Goal: Task Accomplishment & Management: Complete application form

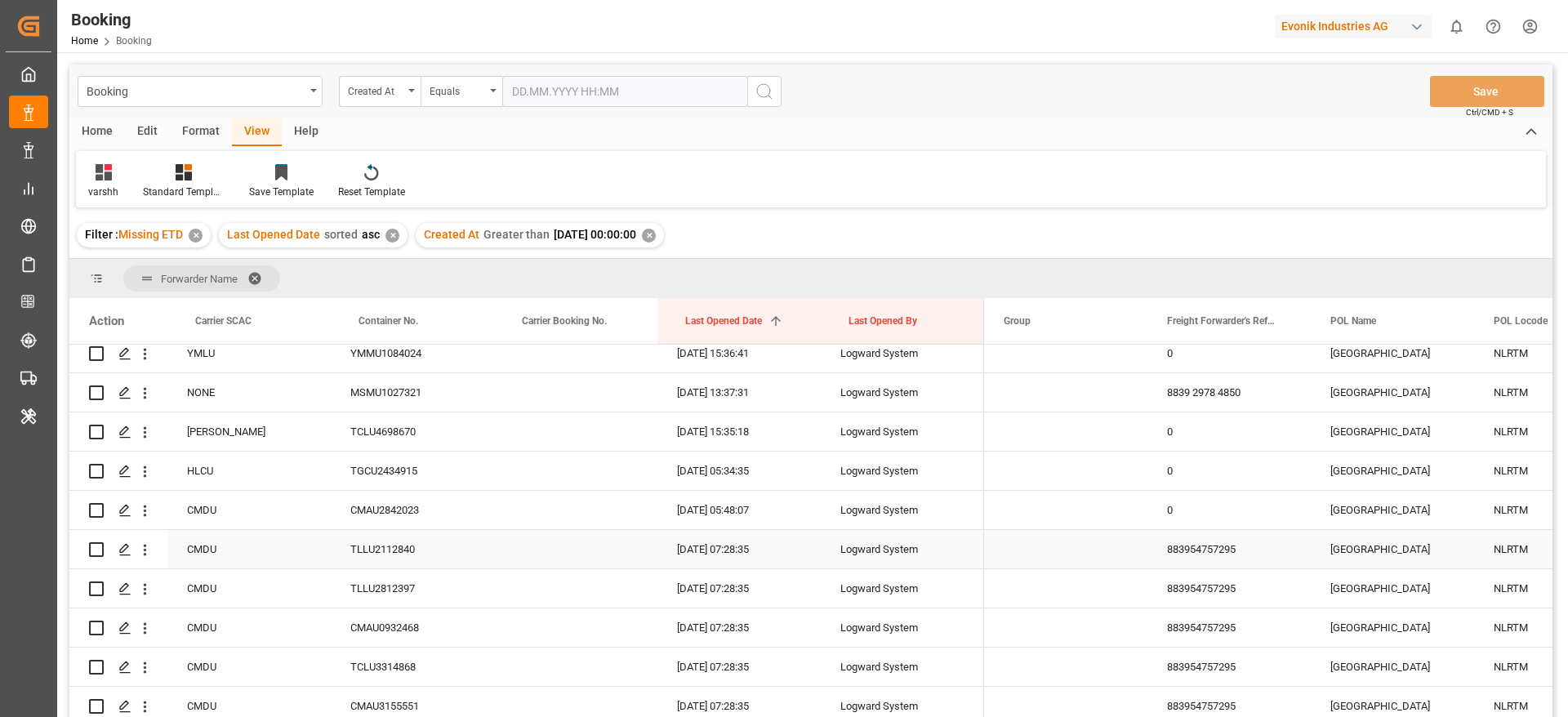
scroll to position [2327, 0]
click at [149, 511] on icon "open menu" at bounding box center [145, 507] width 17 height 17
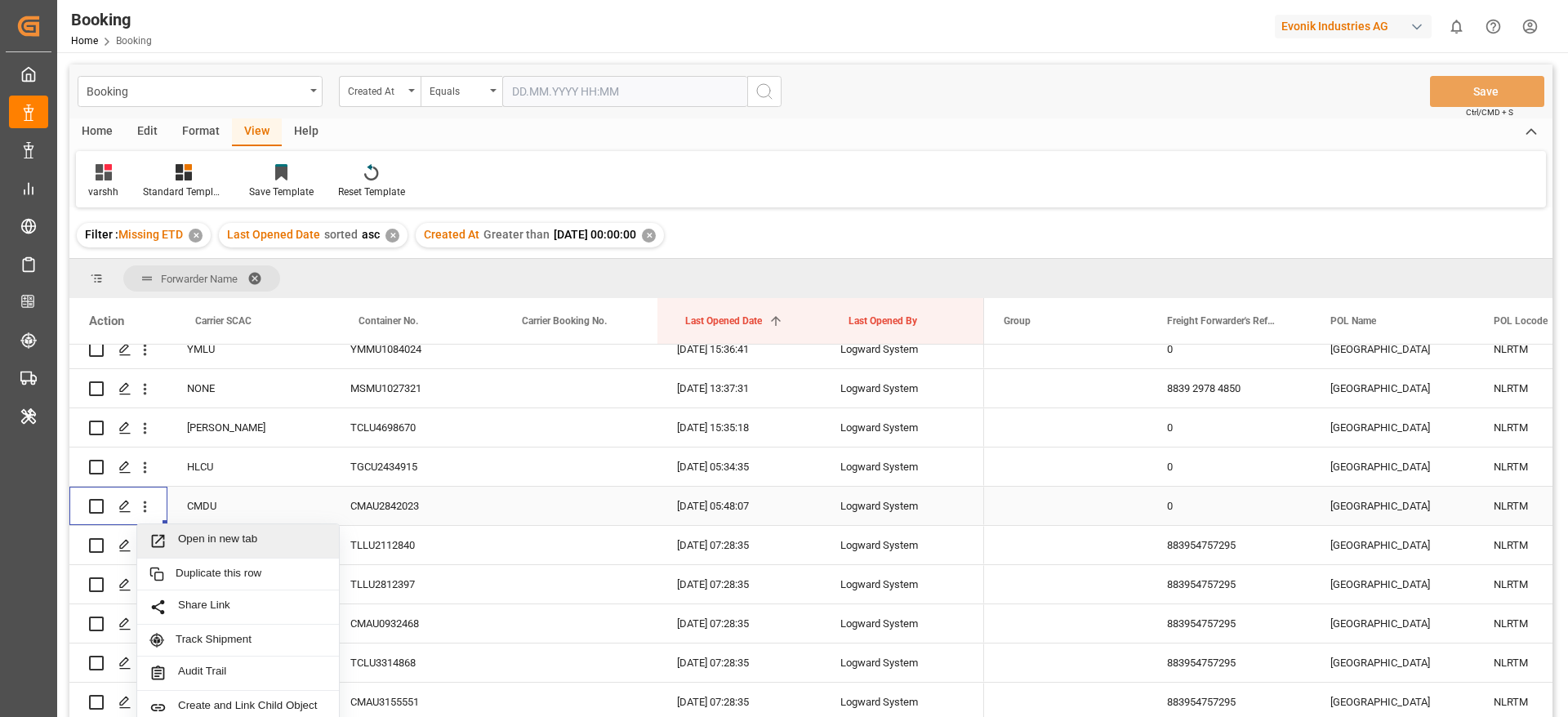
click at [192, 529] on div "Open in new tab" at bounding box center [238, 541] width 202 height 34
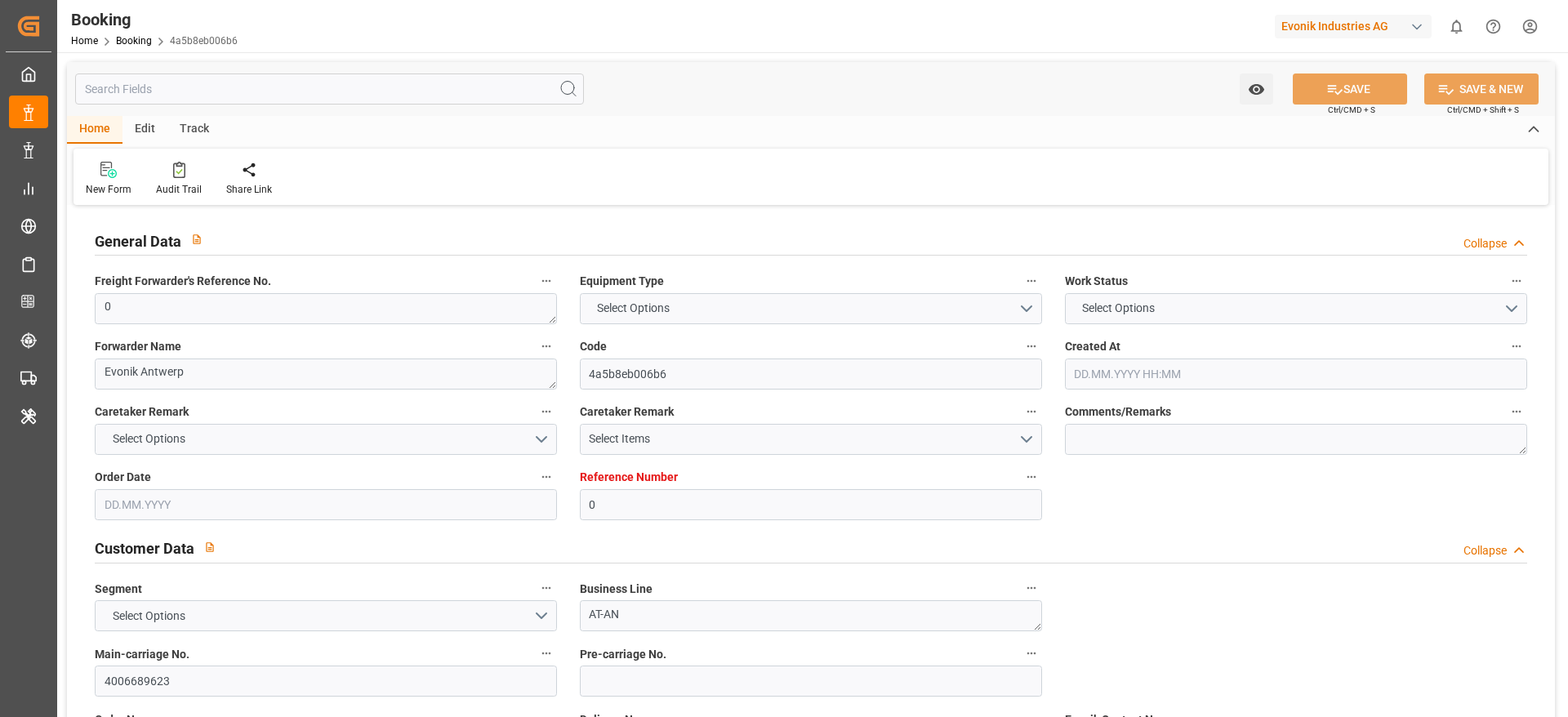
type input "0"
type input "CMACGM"
type input "CMA CGM Group"
type input "NLRTM"
type input "MACAS"
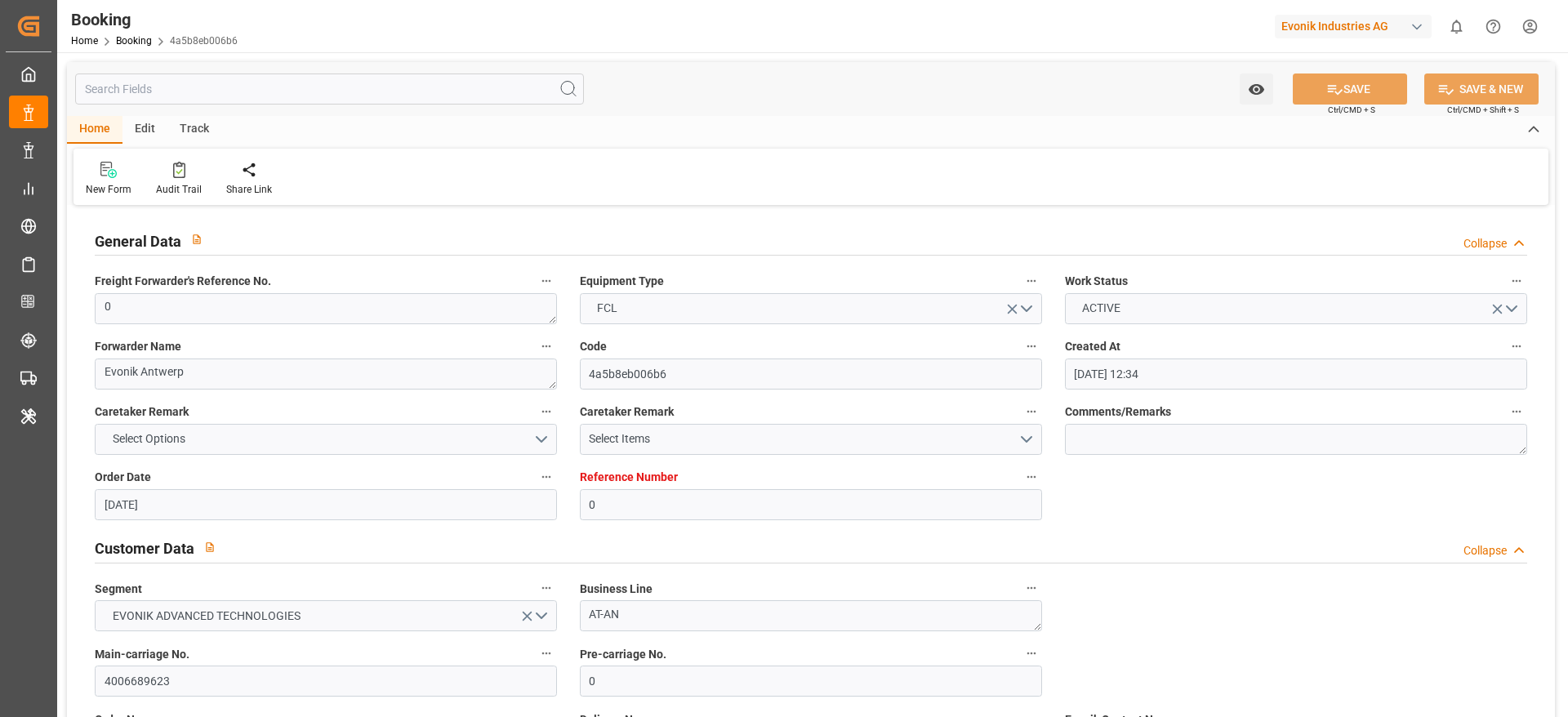
type input "05.08.2025 12:34"
type input "05.08.2025"
type input "08.09.2025"
type input "19.08.2025"
type input "29.08.2025 05:48"
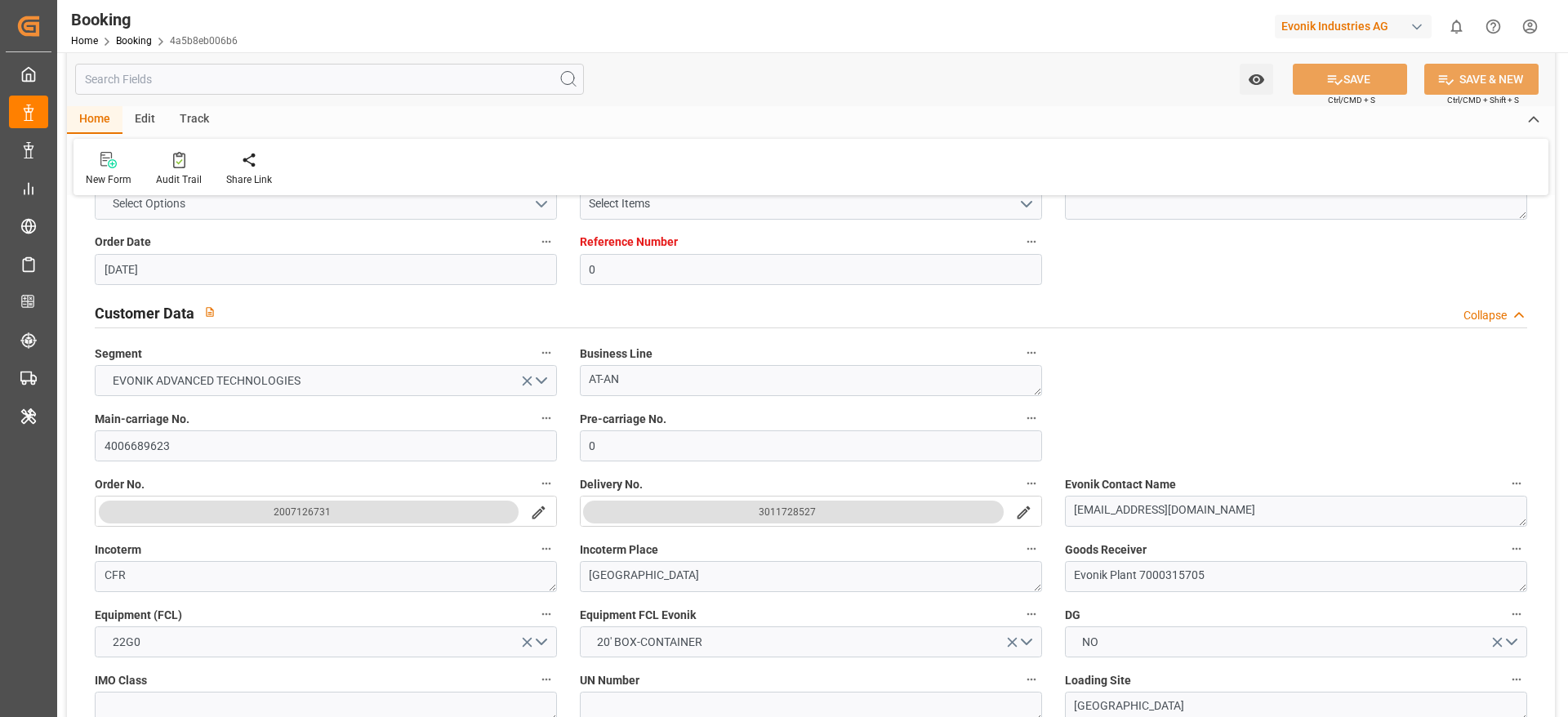
scroll to position [245, 0]
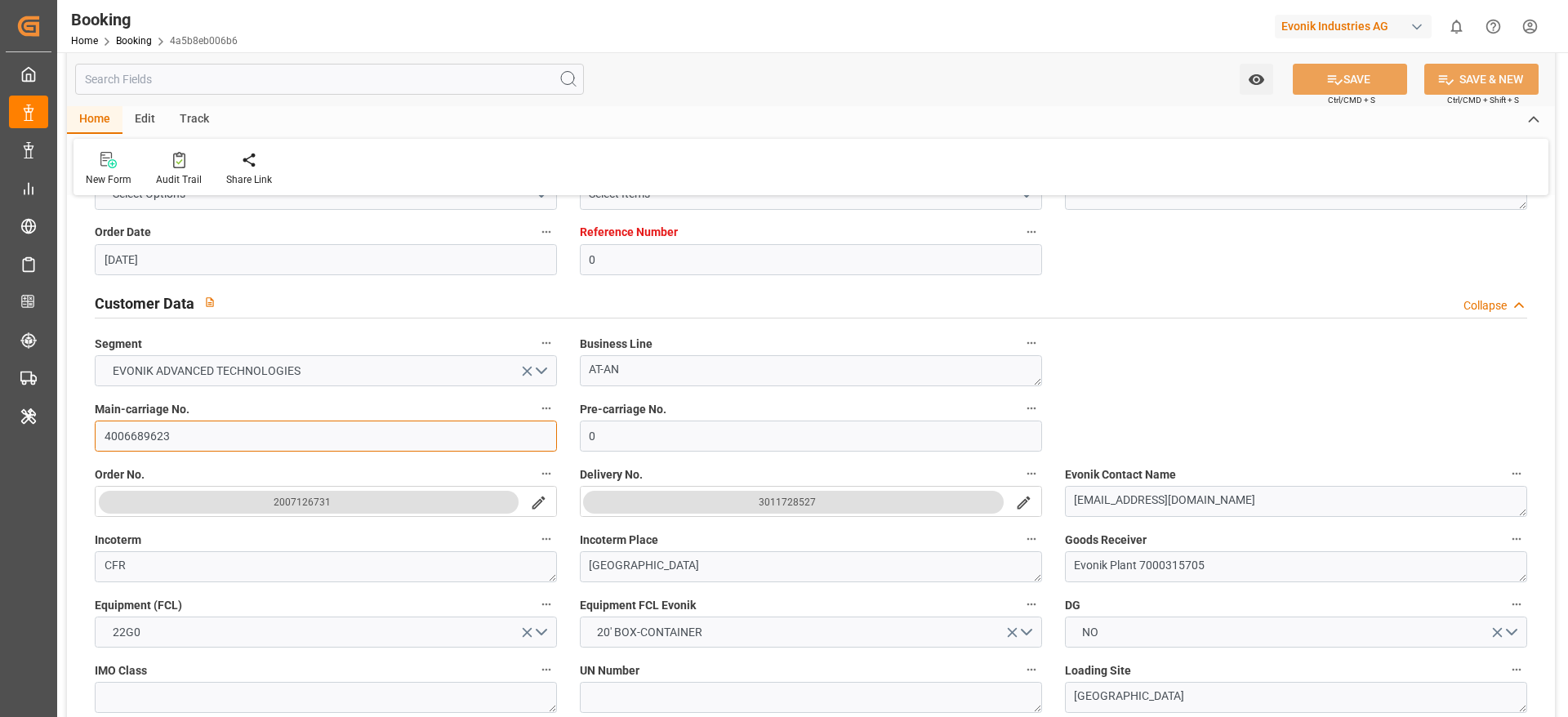
click at [168, 433] on input "4006689623" at bounding box center [325, 436] width 462 height 31
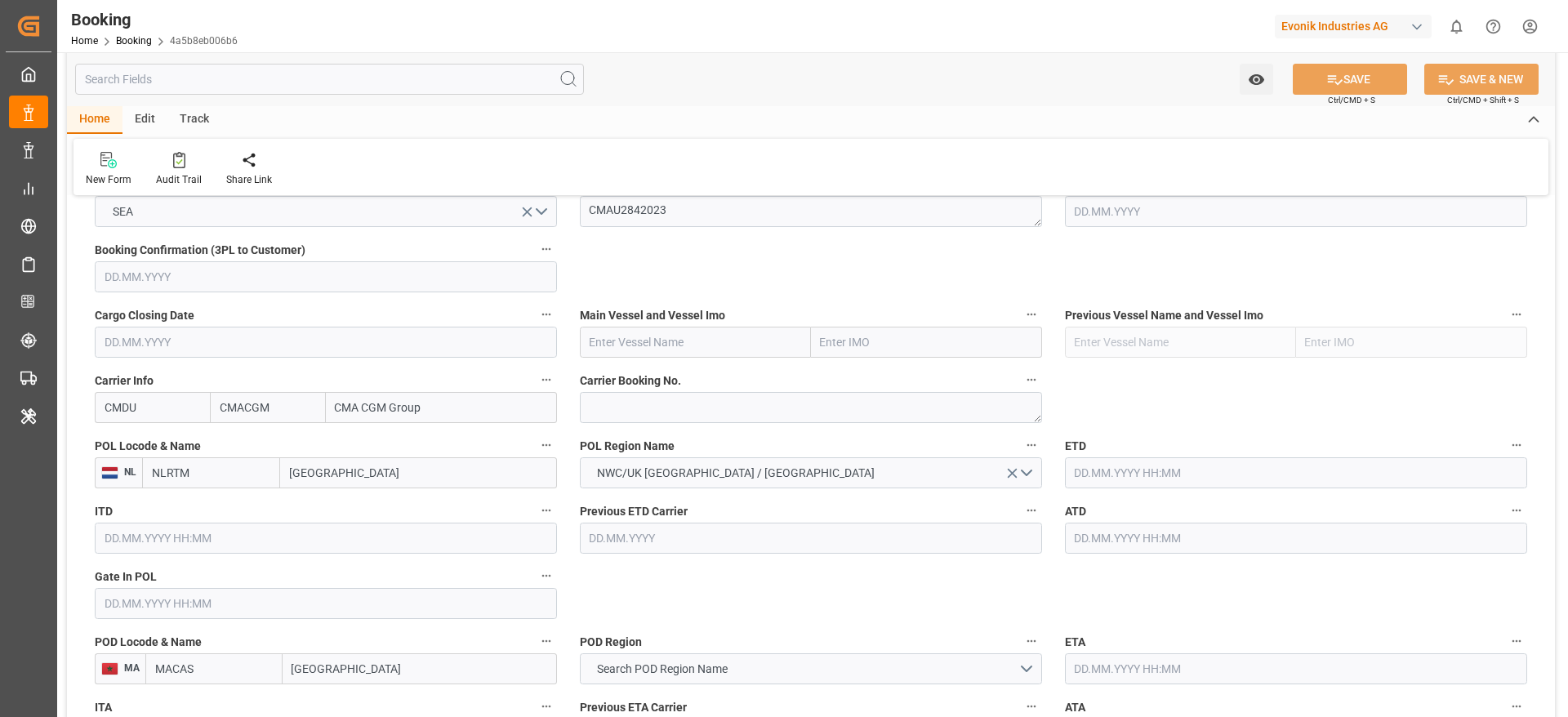
scroll to position [1103, 0]
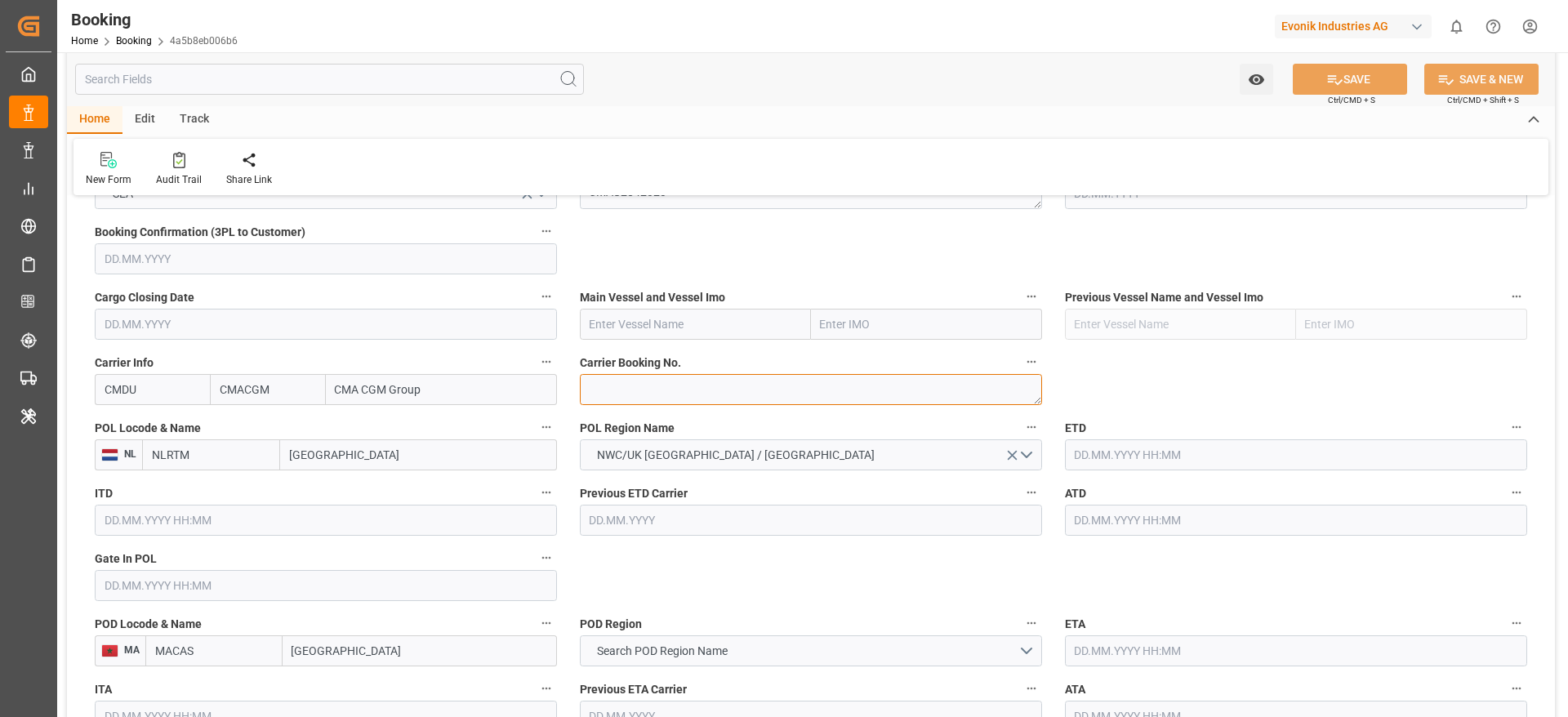
click at [620, 394] on textarea at bounding box center [811, 390] width 462 height 31
paste textarea "ANT1924685"
click at [611, 394] on textarea "ANT1924685" at bounding box center [811, 390] width 462 height 31
type textarea "ANT1924685"
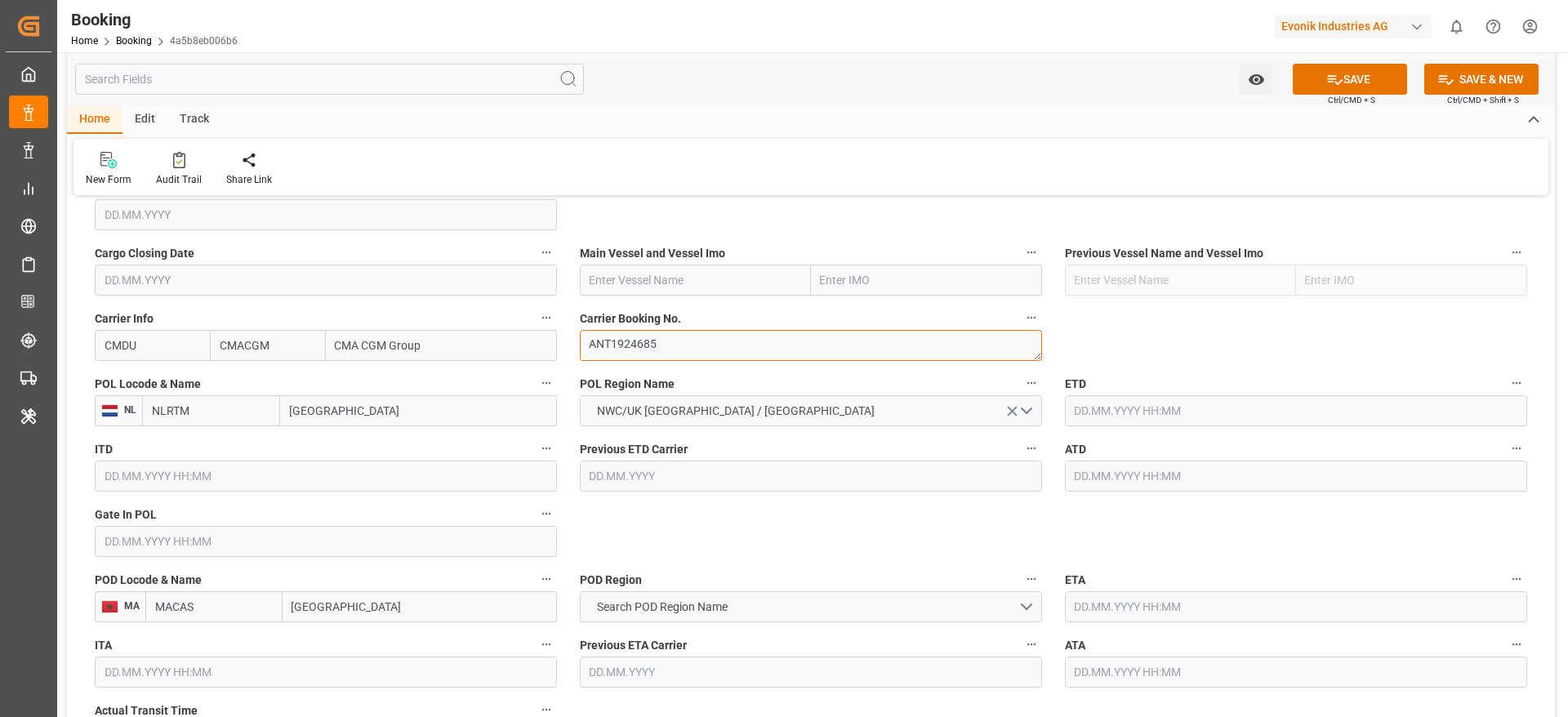
scroll to position [1225, 0]
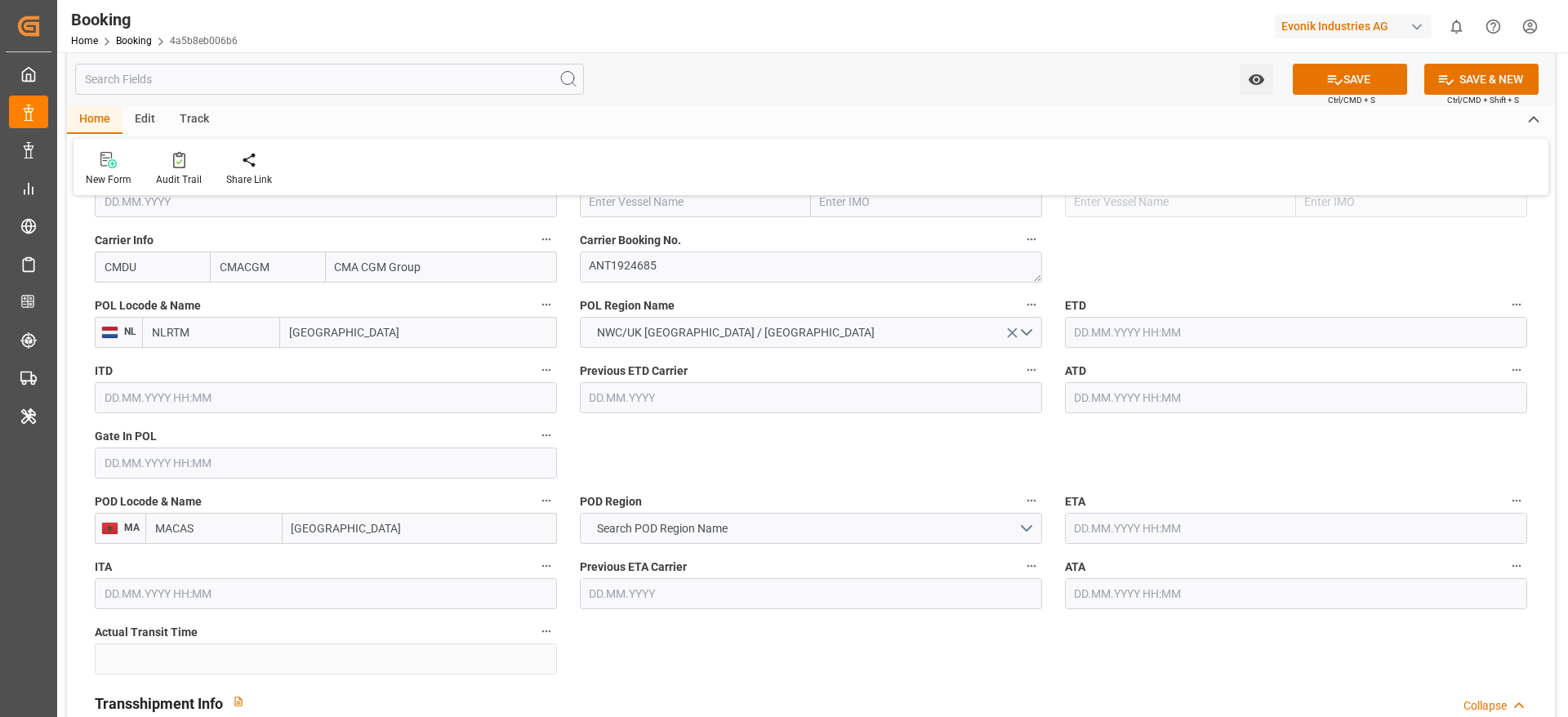
click at [332, 336] on input "[GEOGRAPHIC_DATA]" at bounding box center [418, 332] width 277 height 31
paste input "ANTWERP"
type input "ANTWERP"
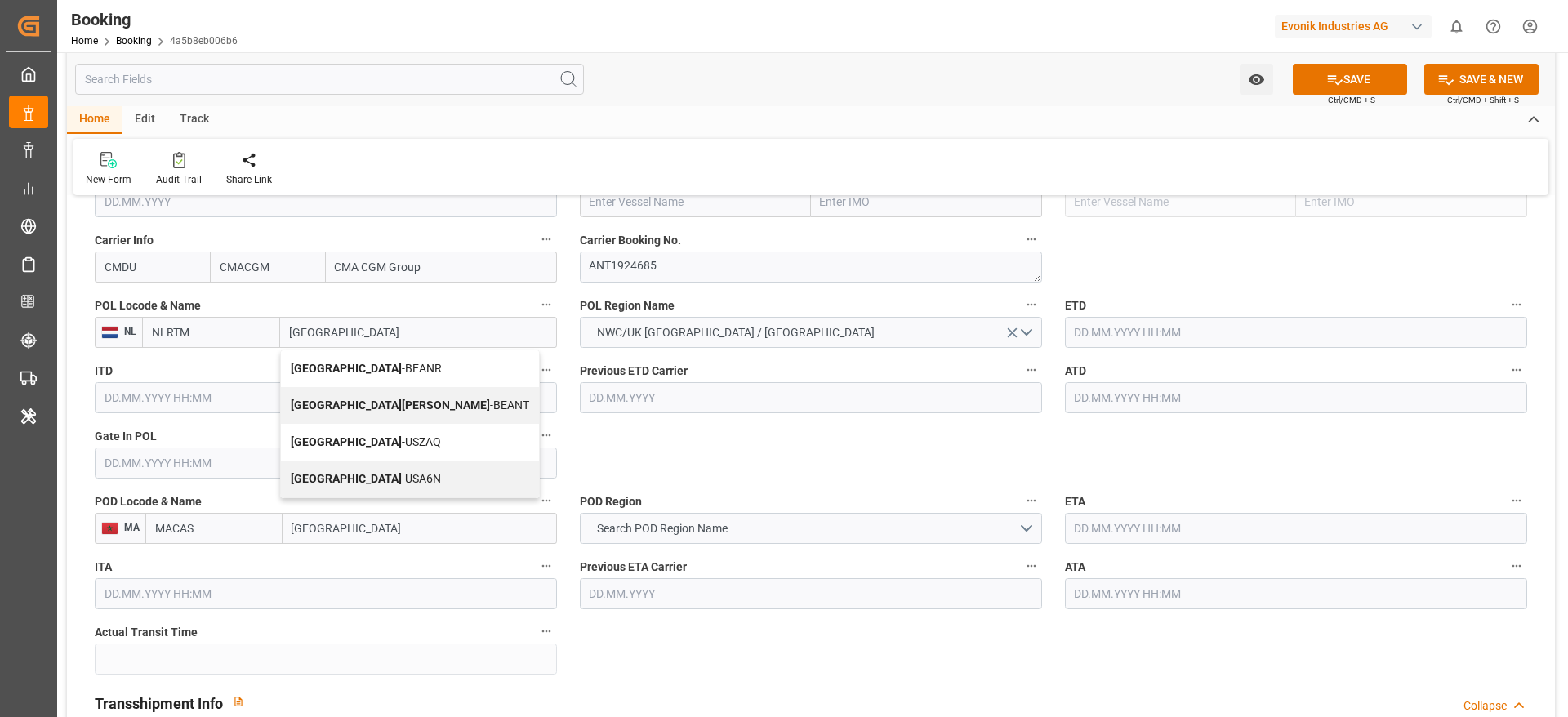
click at [389, 356] on div "Antwerp - BEANR" at bounding box center [410, 369] width 258 height 37
type input "BEANR"
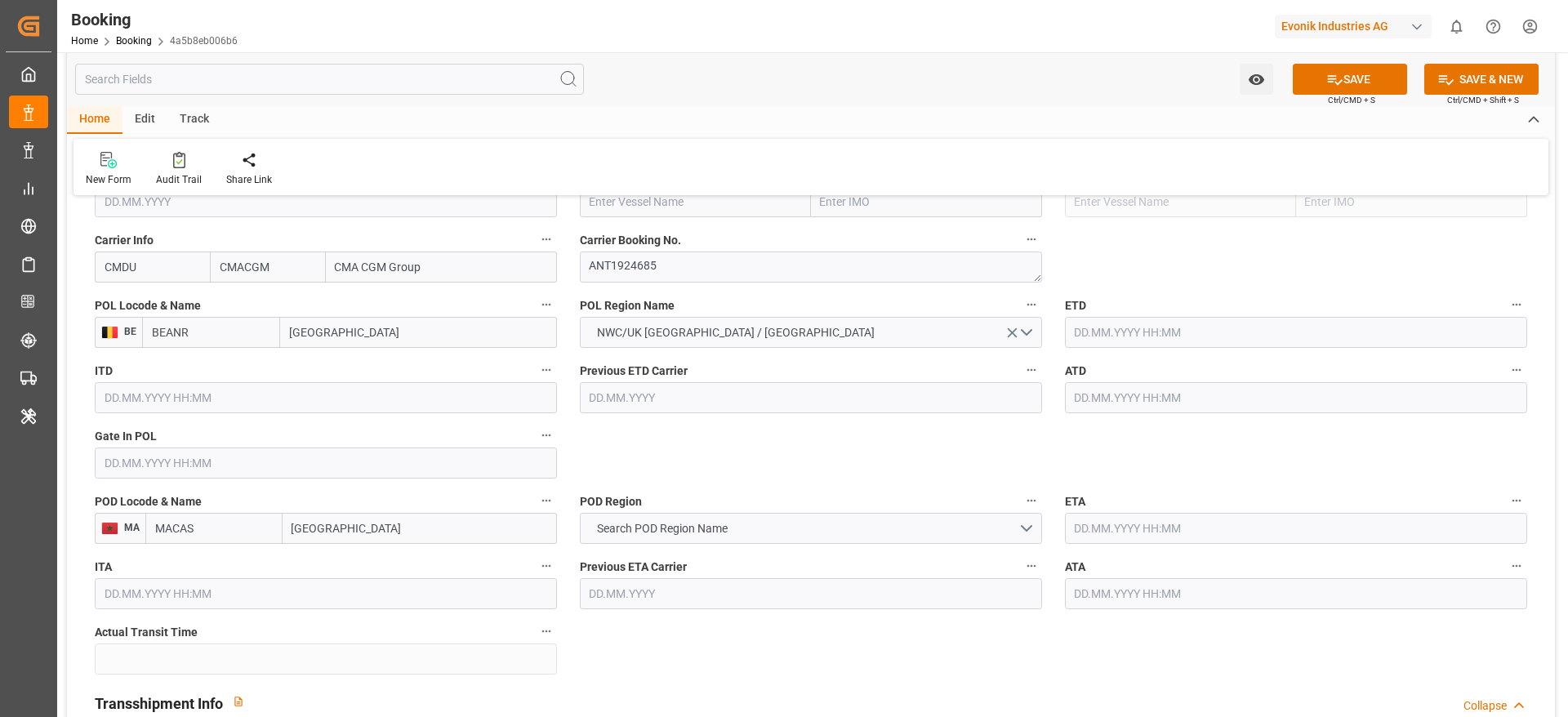
type input "Antwerp"
click at [650, 216] on input "text" at bounding box center [696, 202] width 231 height 31
paste input "ERASMUS GOAL"
click at [683, 205] on input "ERASMUS GOAL" at bounding box center [696, 202] width 231 height 31
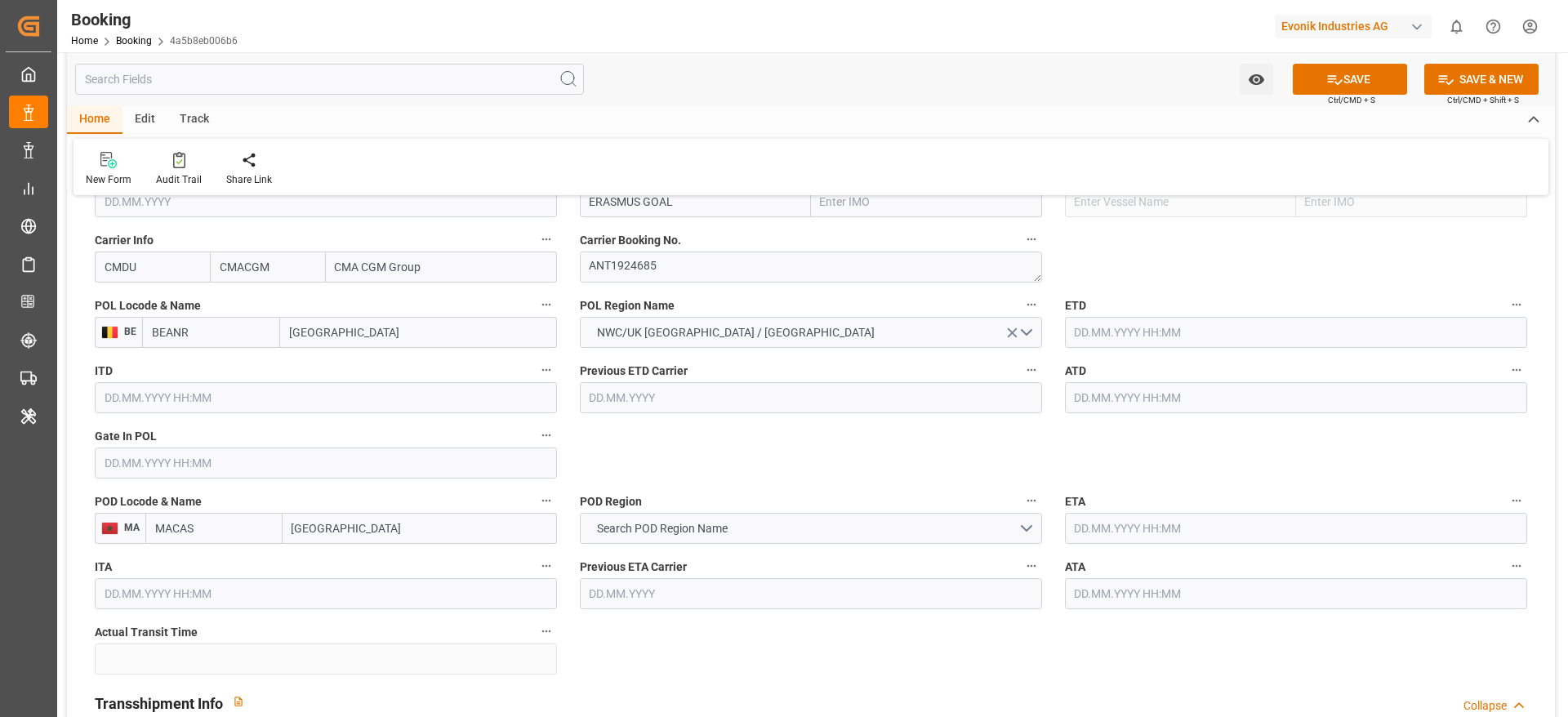
drag, startPoint x: 586, startPoint y: 215, endPoint x: 675, endPoint y: 209, distance: 89.2
click at [675, 209] on input "ERASMUS GOAL" at bounding box center [696, 202] width 231 height 31
type input "ERASMUS GOAL"
click at [840, 202] on input "text" at bounding box center [927, 202] width 231 height 31
paste input "9626558"
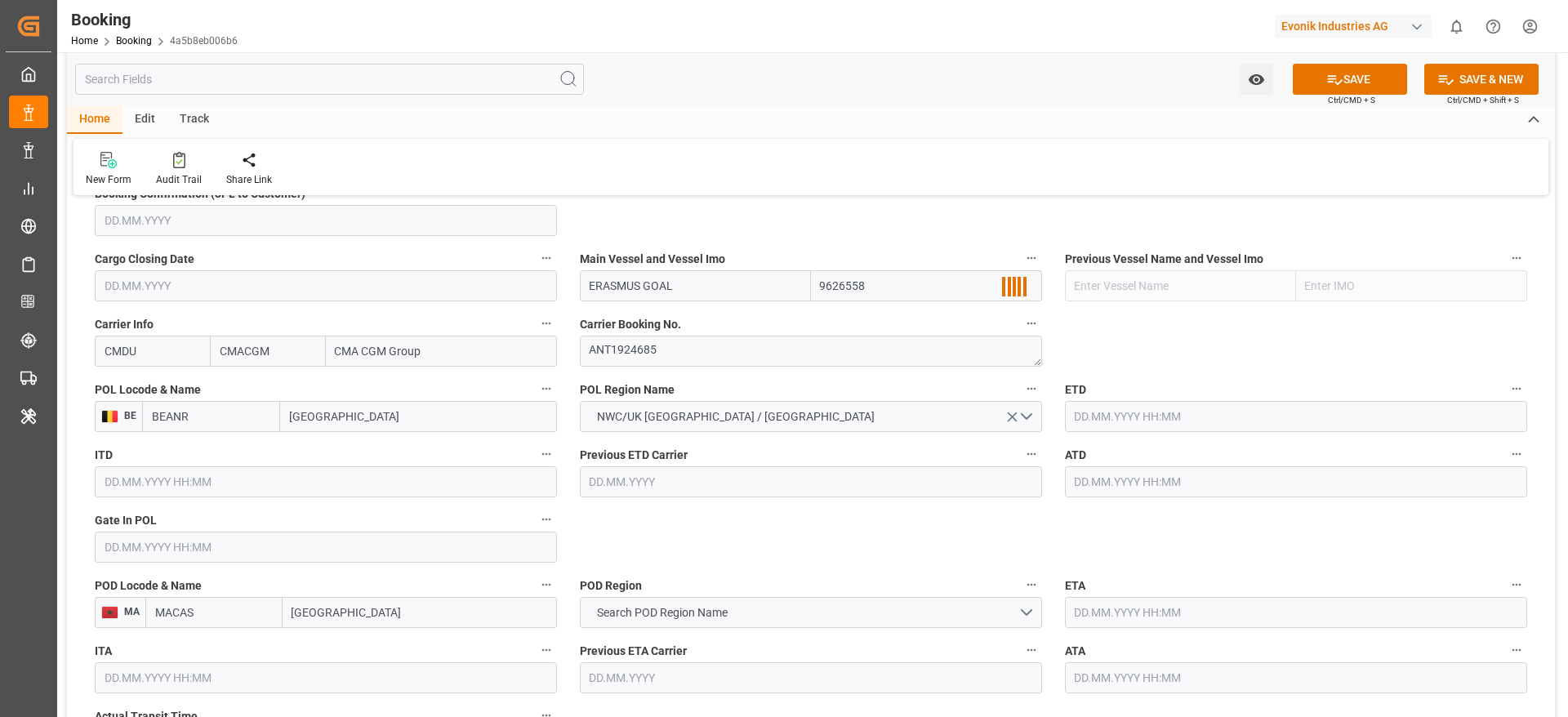
scroll to position [1103, 0]
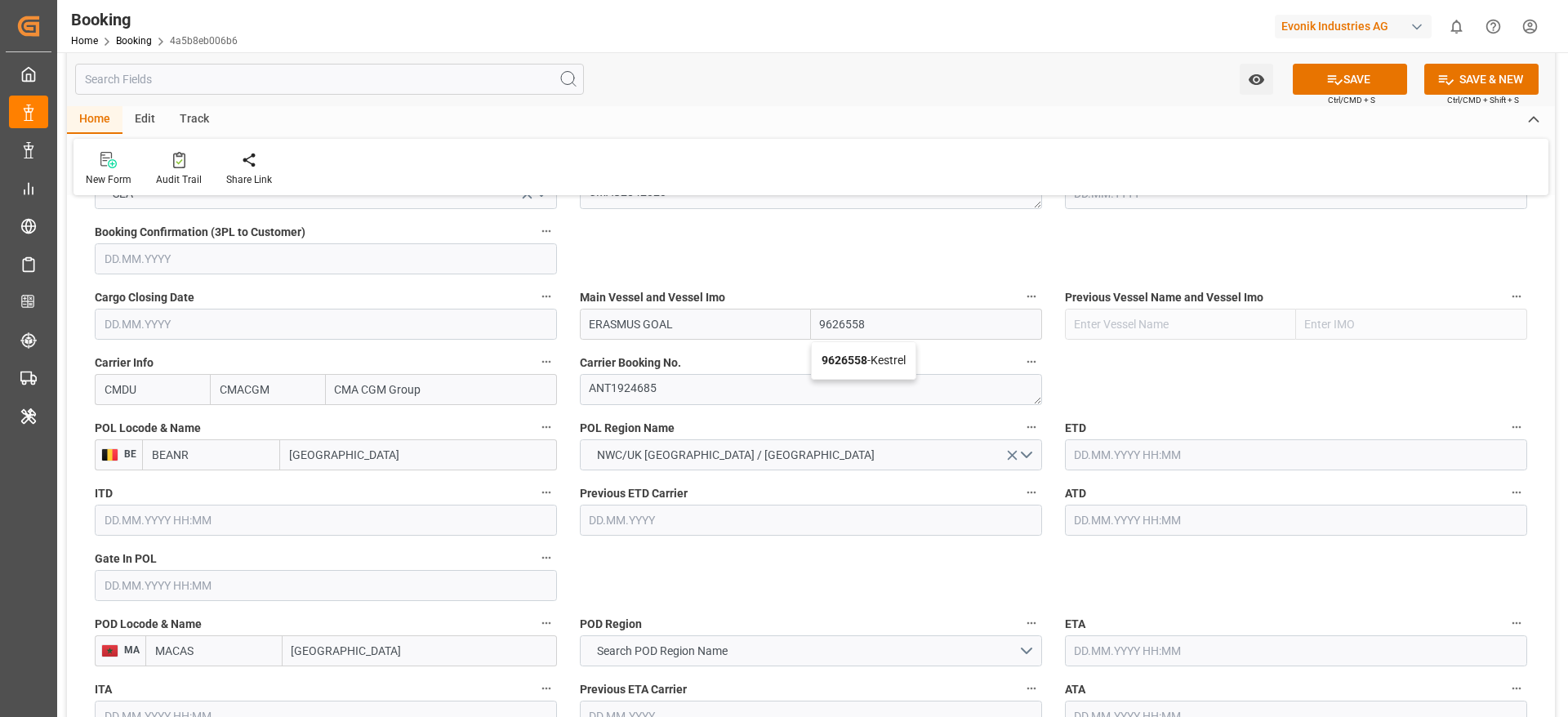
type input "9626558"
drag, startPoint x: 589, startPoint y: 332, endPoint x: 667, endPoint y: 323, distance: 78.5
click at [667, 323] on input "ERASMUS GOAL" at bounding box center [696, 324] width 231 height 31
click at [671, 324] on input "ERASMUS GOAL" at bounding box center [696, 324] width 231 height 31
drag, startPoint x: 671, startPoint y: 324, endPoint x: 601, endPoint y: 326, distance: 70.0
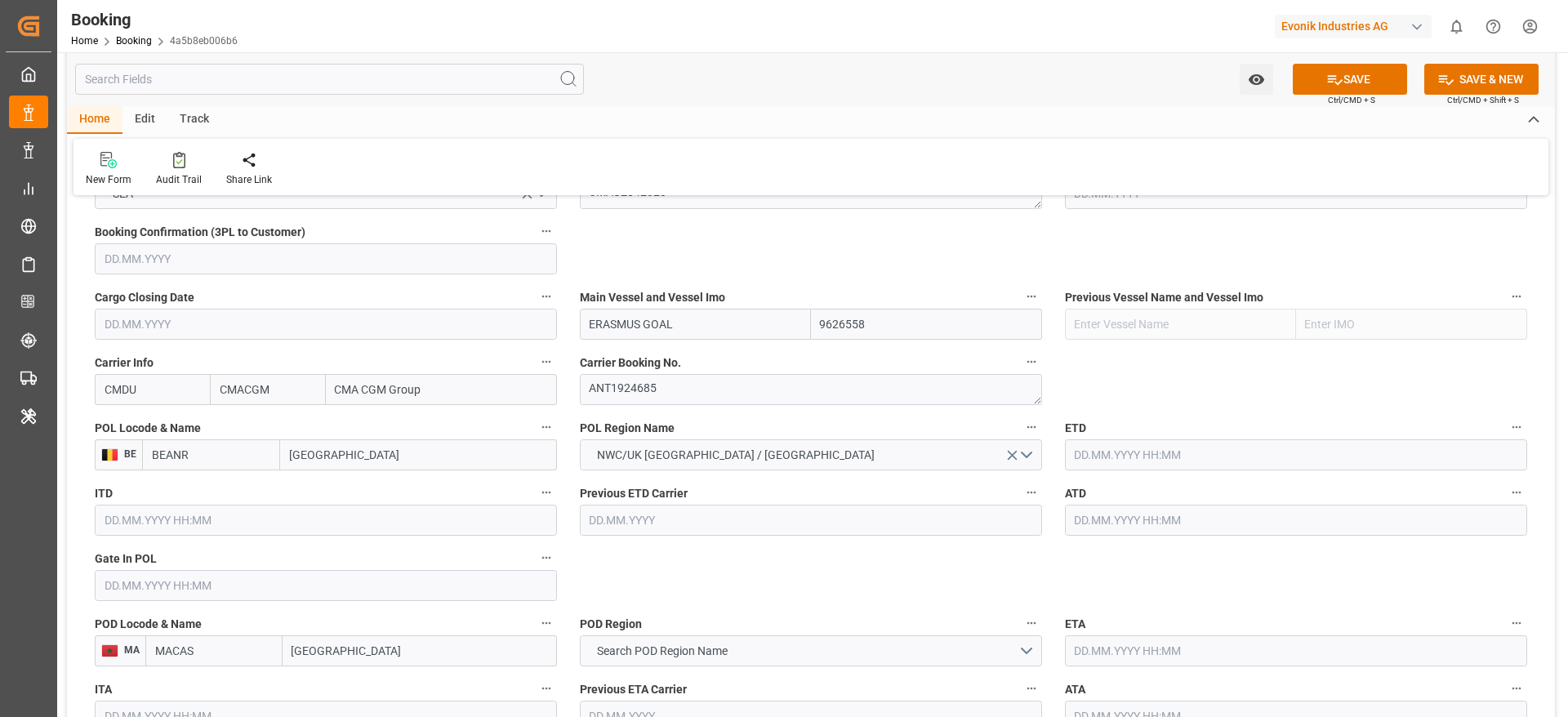
click at [601, 326] on input "ERASMUS GOAL" at bounding box center [696, 324] width 231 height 31
click at [725, 342] on div "Main Vessel and Vessel Imo ERASMUS GOAL 9626558" at bounding box center [810, 312] width 485 height 65
click at [726, 334] on input "ERASMUS GOAL" at bounding box center [696, 324] width 231 height 31
click at [703, 324] on input "ERASMUS GOAL" at bounding box center [696, 324] width 231 height 31
type input "ERASMUS GOAL"
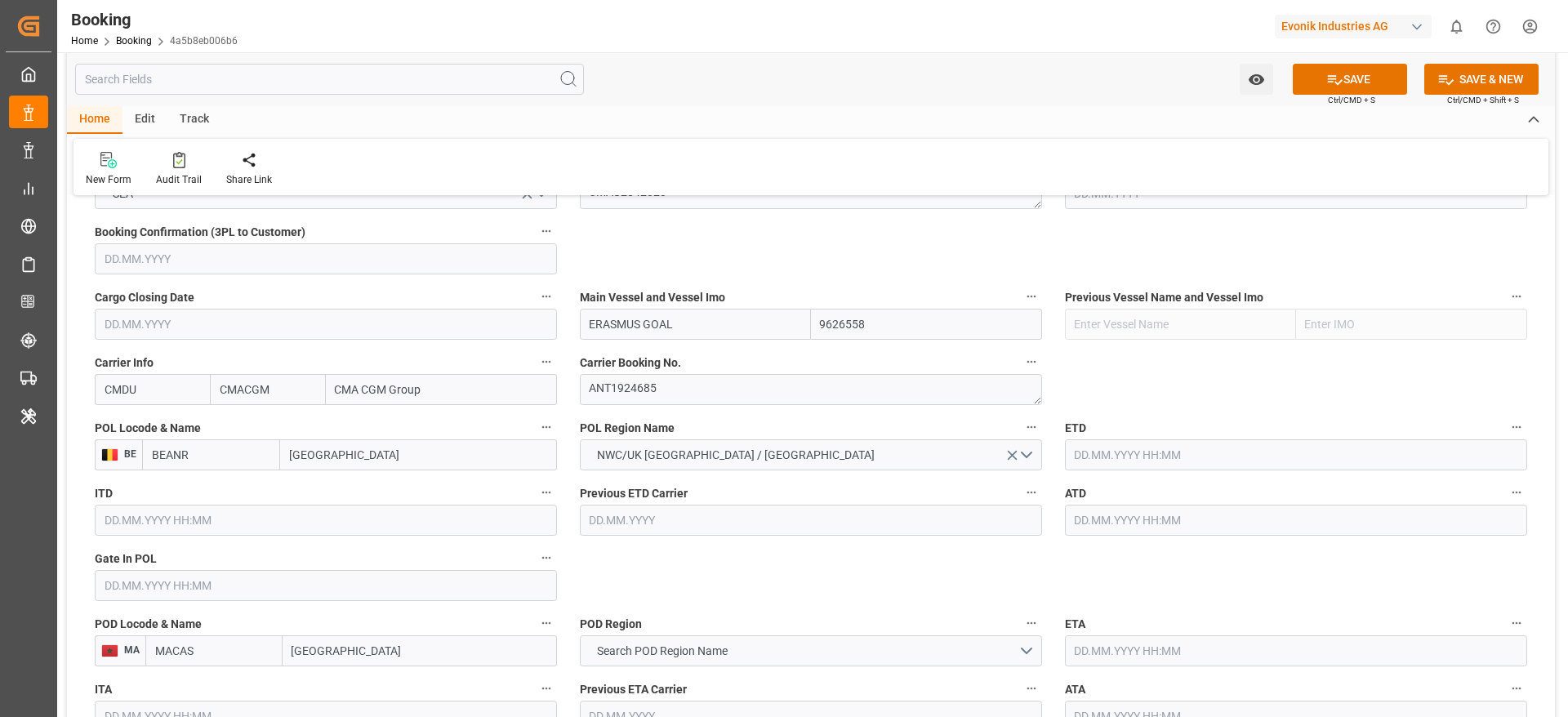
click at [874, 324] on input "9626558" at bounding box center [927, 324] width 231 height 31
click at [891, 322] on input "9626558" at bounding box center [927, 324] width 231 height 31
type input "9626558"
click at [875, 362] on span "9626558 - Kestrel" at bounding box center [863, 359] width 85 height 13
type input "Kestrel"
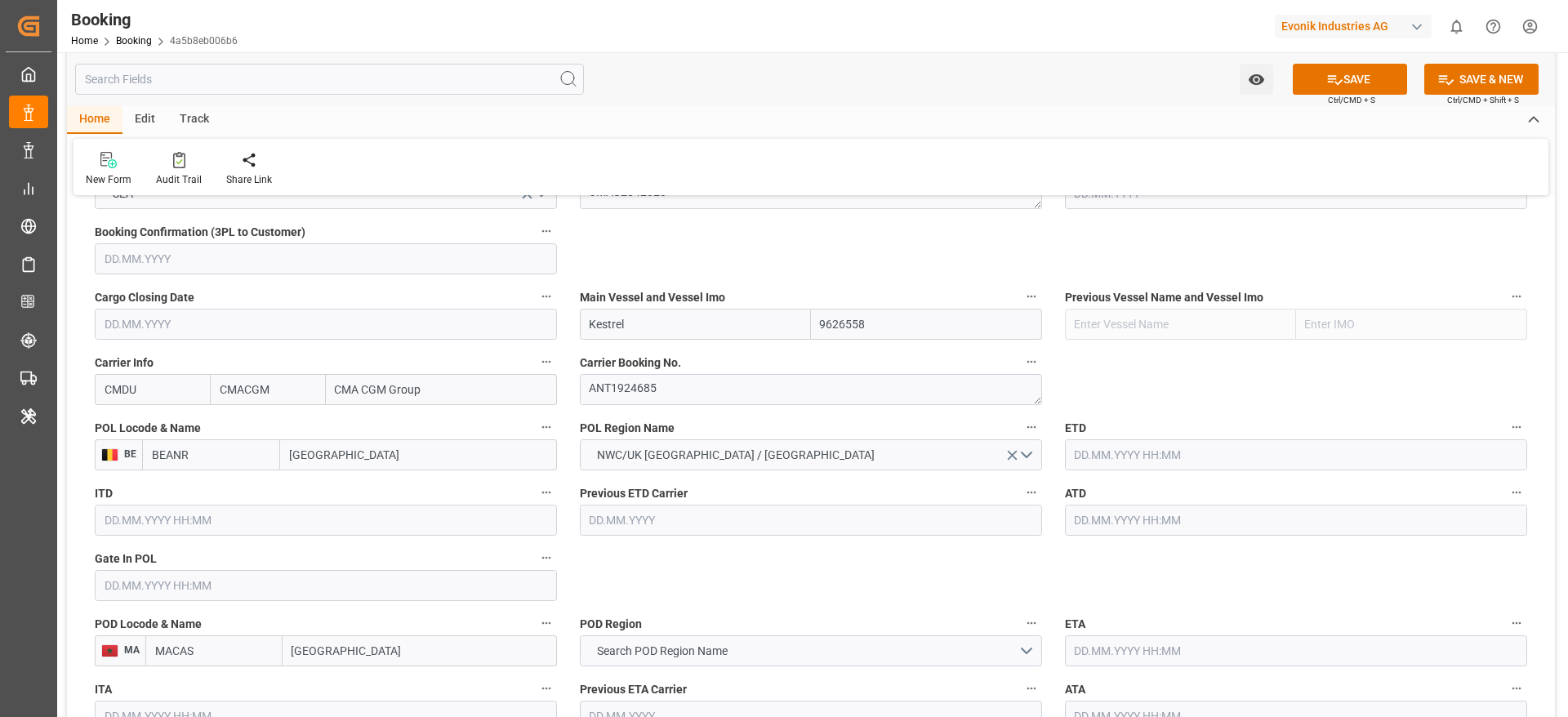
click at [874, 324] on input "9626558" at bounding box center [927, 324] width 231 height 31
type input "9626558"
